Goal: Information Seeking & Learning: Learn about a topic

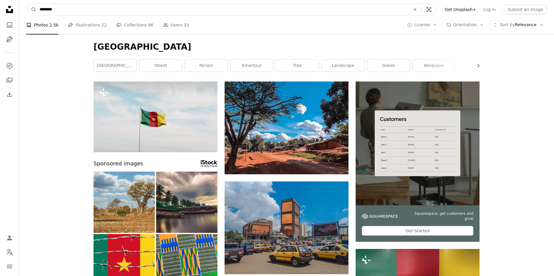
click at [436, 12] on icon "Visual search" at bounding box center [429, 10] width 14 height 6
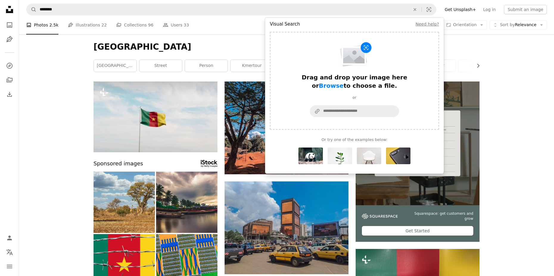
click at [225, 52] on div "Cameroun Chevron right [GEOGRAPHIC_DATA] person kmertour tree landscape green w…" at bounding box center [286, 58] width 400 height 47
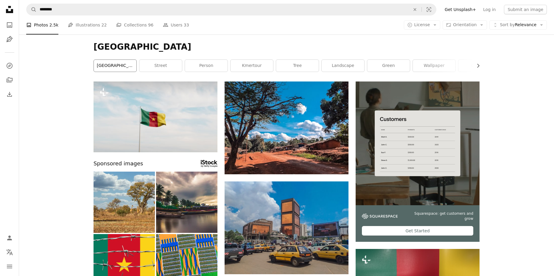
click at [131, 65] on link "[GEOGRAPHIC_DATA]" at bounding box center [115, 66] width 43 height 12
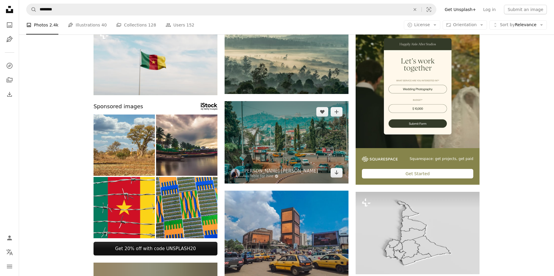
scroll to position [60, 0]
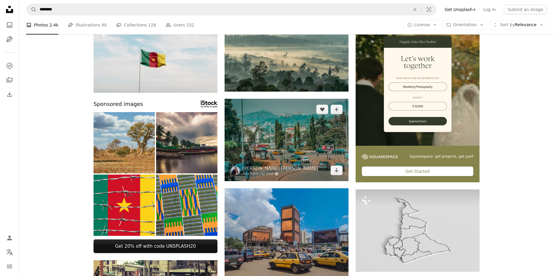
click at [294, 140] on img at bounding box center [287, 140] width 124 height 82
